Goal: Transaction & Acquisition: Download file/media

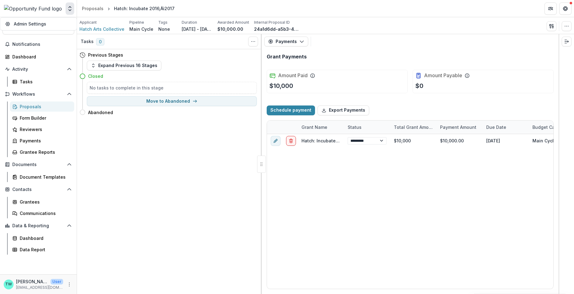
select select "****"
click at [38, 179] on div "Document Templates" at bounding box center [45, 177] width 50 height 6
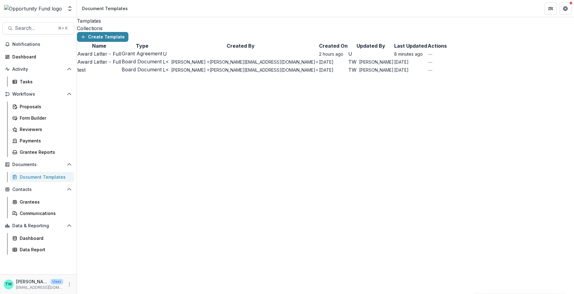
click at [108, 57] on link "Award Letter - Full" at bounding box center [99, 54] width 44 height 6
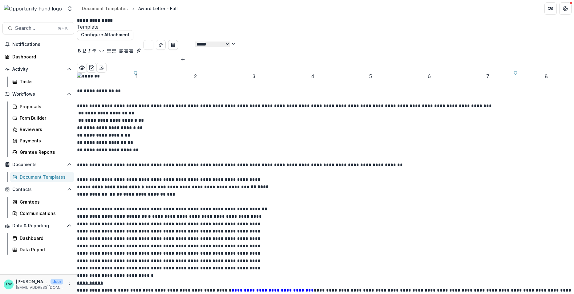
click at [309, 80] on img at bounding box center [325, 76] width 497 height 7
drag, startPoint x: 229, startPoint y: 107, endPoint x: 202, endPoint y: 106, distance: 27.1
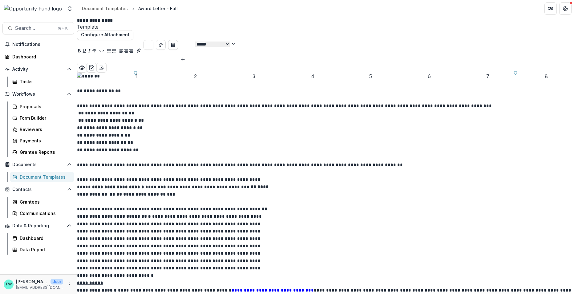
click at [360, 80] on img at bounding box center [325, 76] width 497 height 7
click at [94, 65] on icon "download-word" at bounding box center [92, 67] width 4 height 5
